Goal: Task Accomplishment & Management: Complete application form

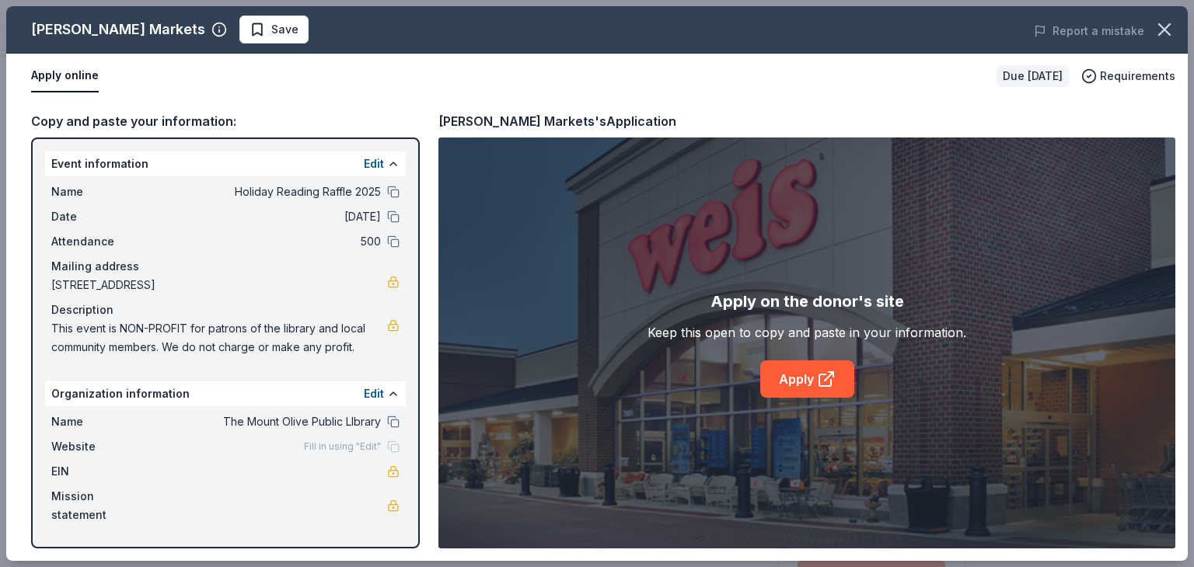
scroll to position [233, 0]
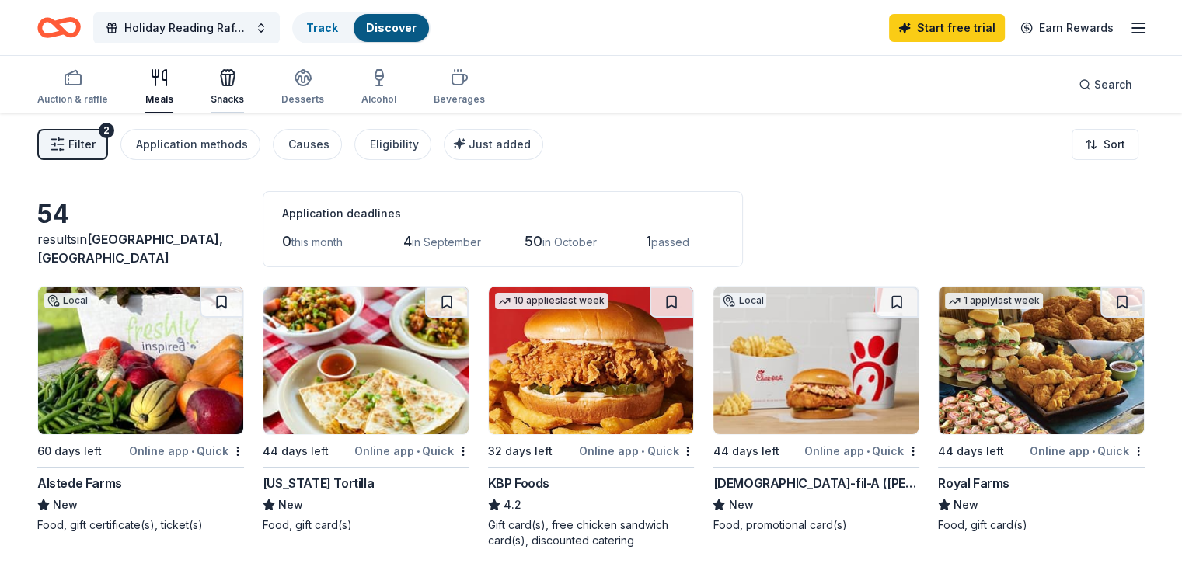
click at [238, 81] on div "button" at bounding box center [227, 77] width 33 height 19
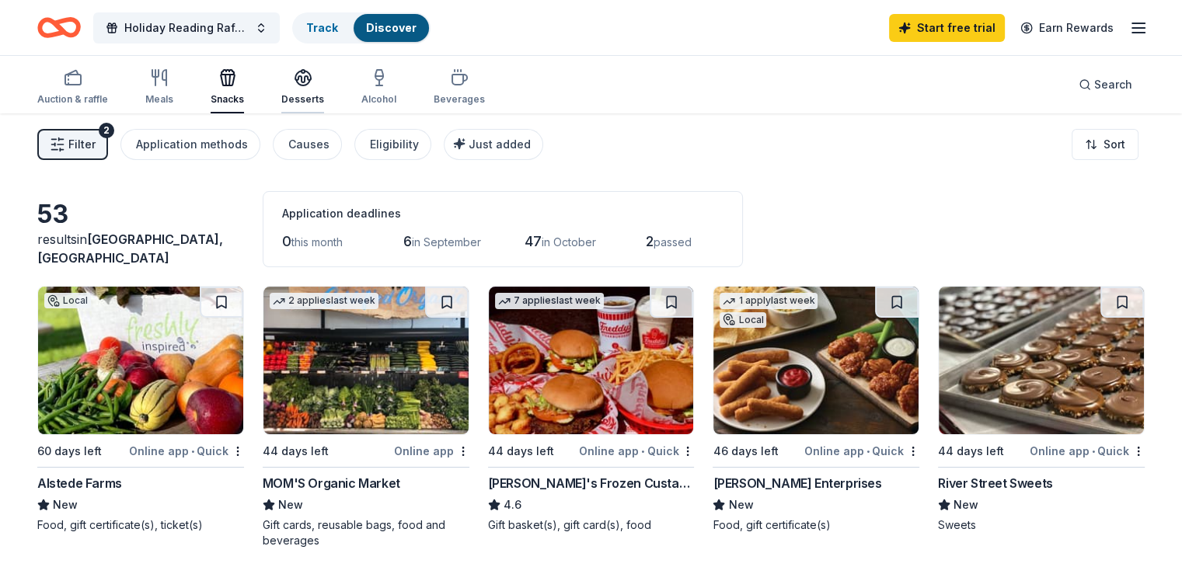
click at [312, 74] on div "button" at bounding box center [302, 77] width 43 height 19
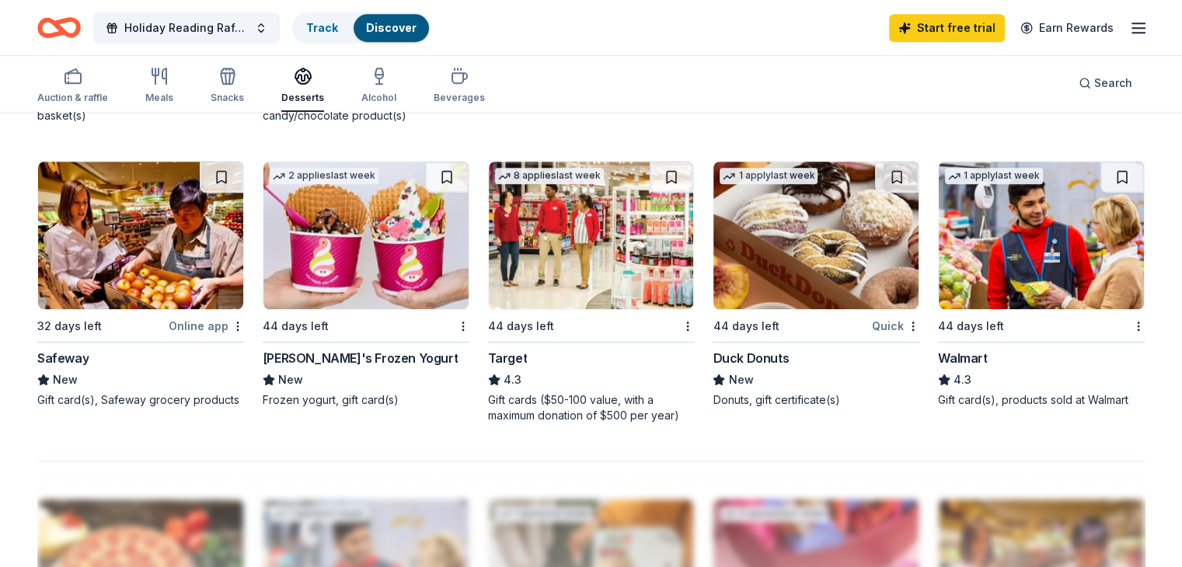
scroll to position [1011, 0]
click at [775, 274] on img at bounding box center [816, 235] width 205 height 148
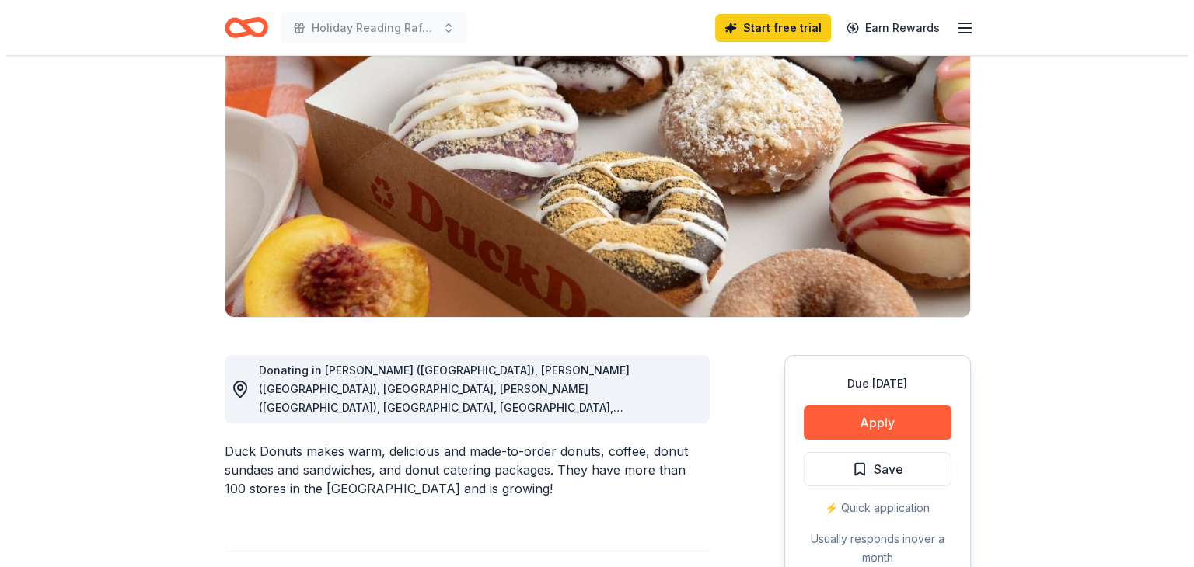
scroll to position [155, 0]
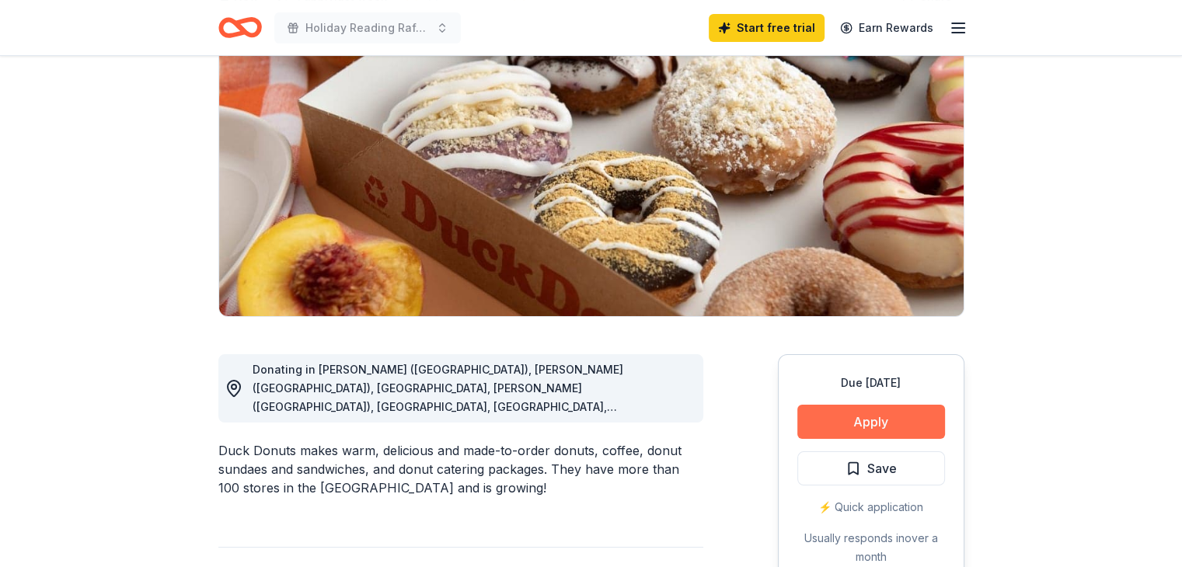
click at [905, 433] on button "Apply" at bounding box center [872, 422] width 148 height 34
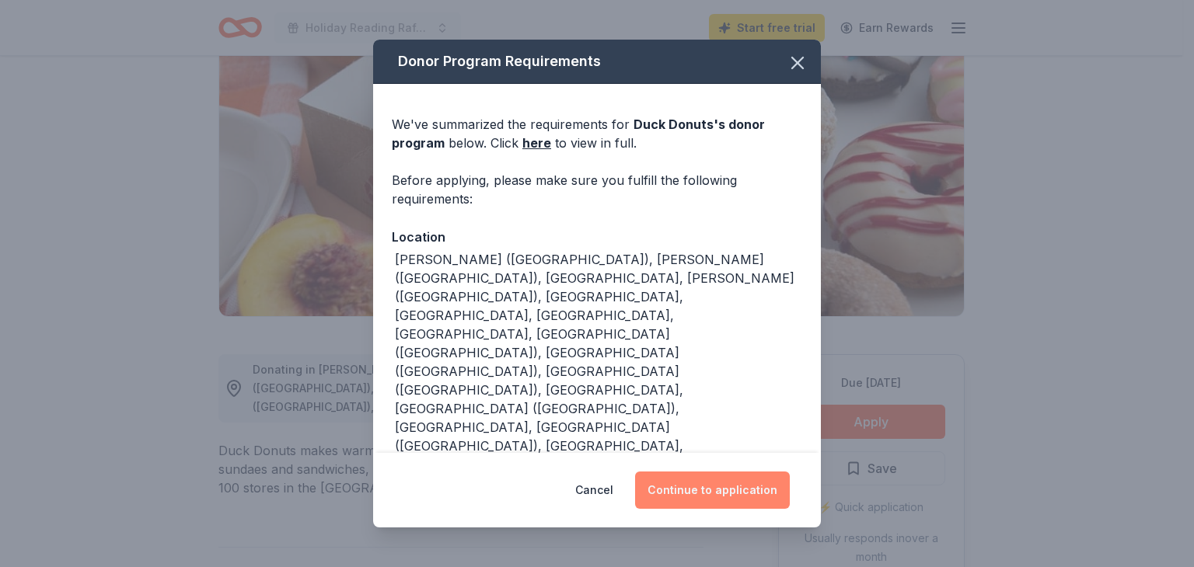
click at [700, 478] on button "Continue to application" at bounding box center [712, 490] width 155 height 37
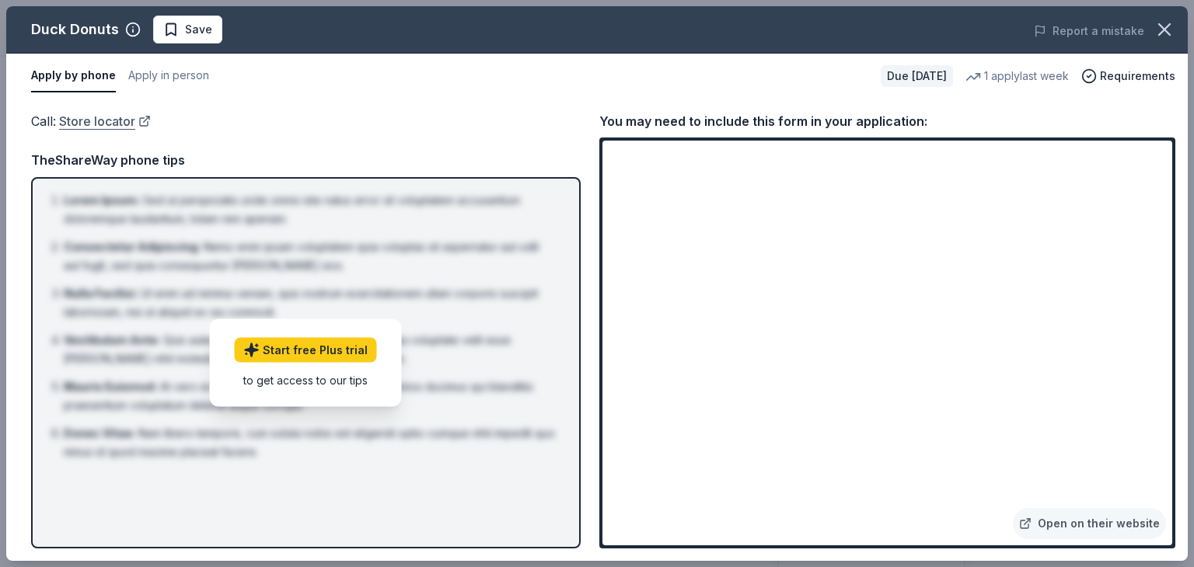
click at [112, 125] on link "Store locator" at bounding box center [105, 121] width 92 height 20
click at [307, 380] on div "to get access to our tips" at bounding box center [306, 380] width 142 height 16
click at [89, 157] on div "TheShareWay phone tips" at bounding box center [306, 160] width 550 height 20
click at [58, 75] on button "Apply by phone" at bounding box center [73, 76] width 85 height 33
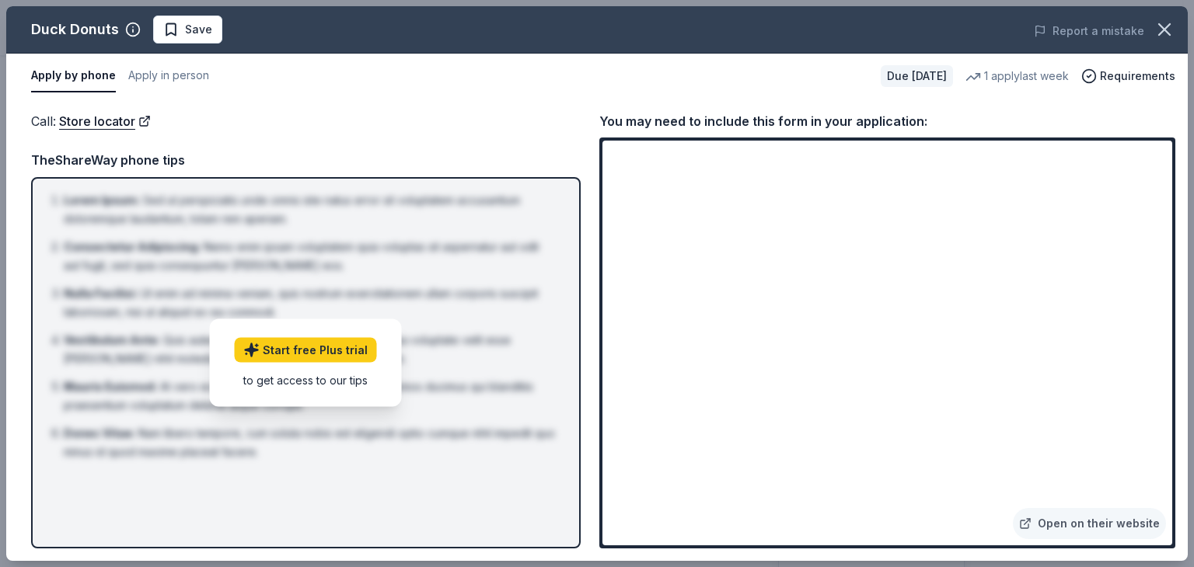
click at [445, 112] on div "Call : Store locator" at bounding box center [306, 121] width 550 height 20
click at [442, 116] on div "Call : Store locator" at bounding box center [306, 121] width 550 height 20
